Goal: Task Accomplishment & Management: Use online tool/utility

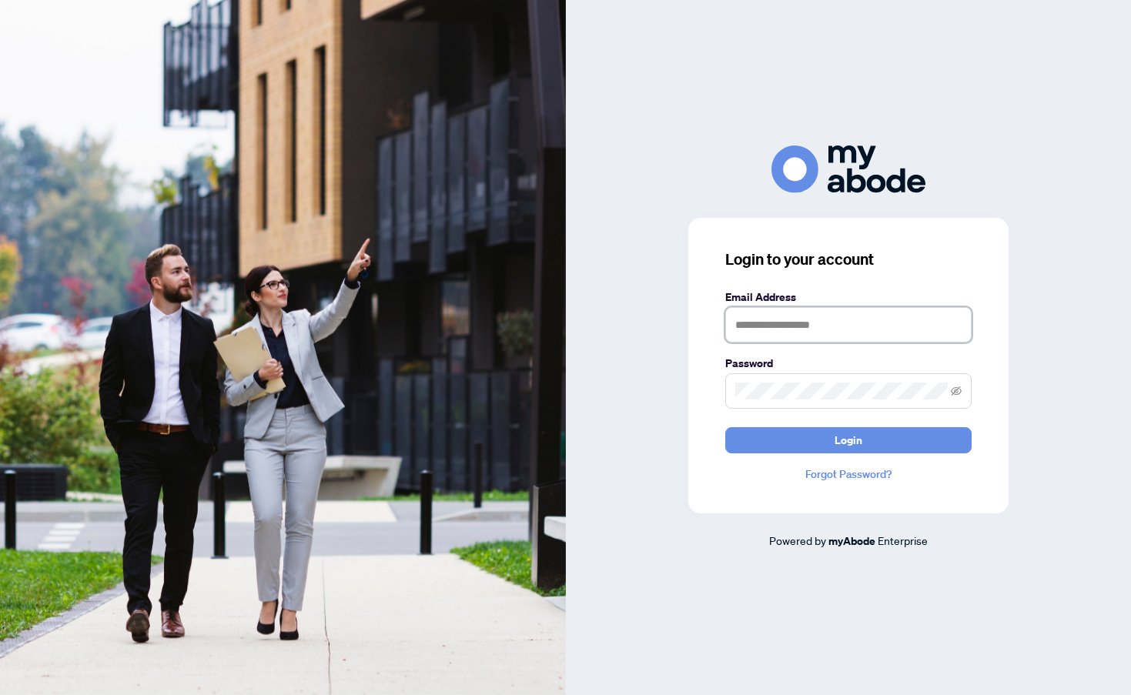
type input "**********"
click at [832, 436] on button "Login" at bounding box center [848, 440] width 246 height 26
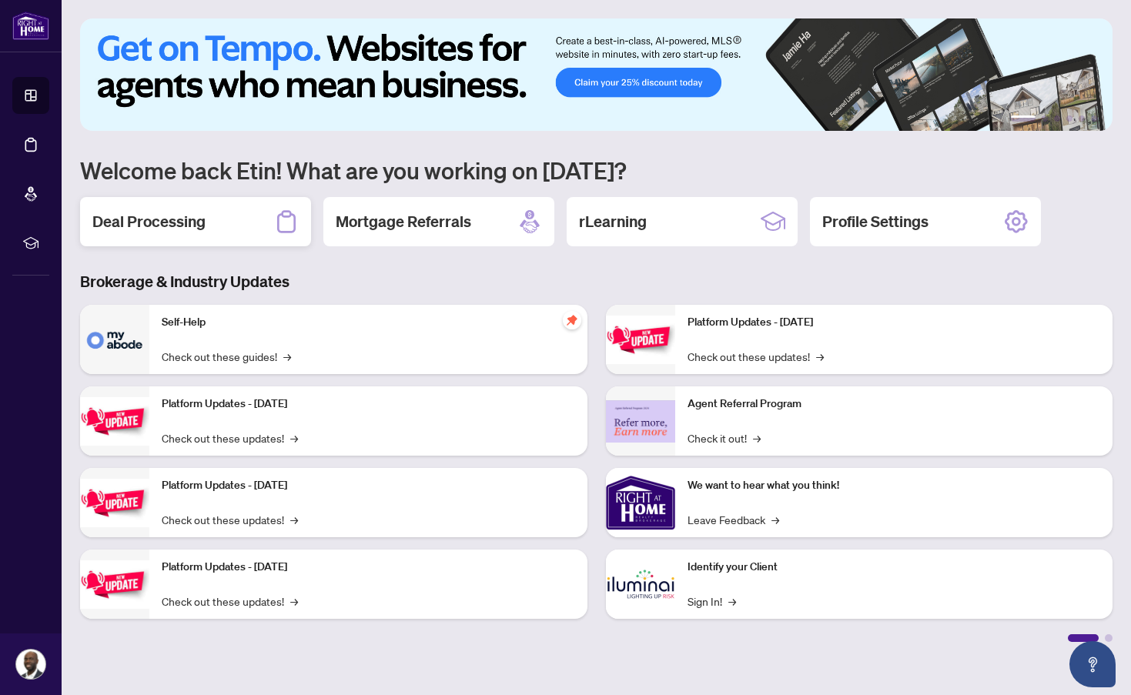
click at [204, 218] on h2 "Deal Processing" at bounding box center [148, 222] width 113 height 22
